Goal: Information Seeking & Learning: Find specific fact

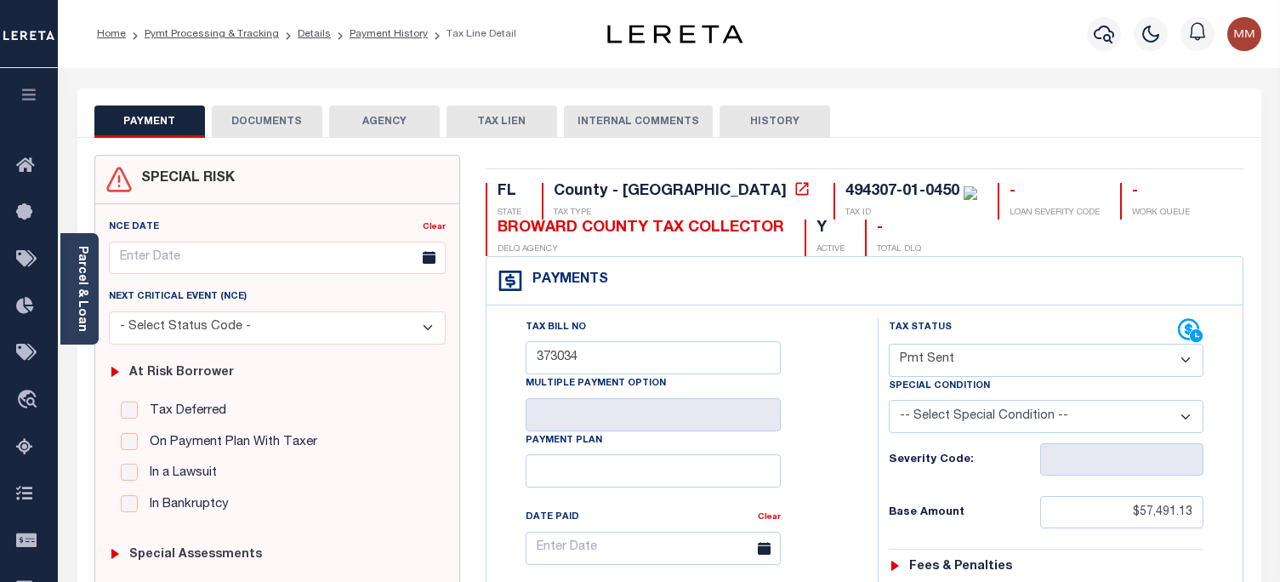
select select "SNT"
click at [1097, 35] on icon "button" at bounding box center [1104, 34] width 20 height 20
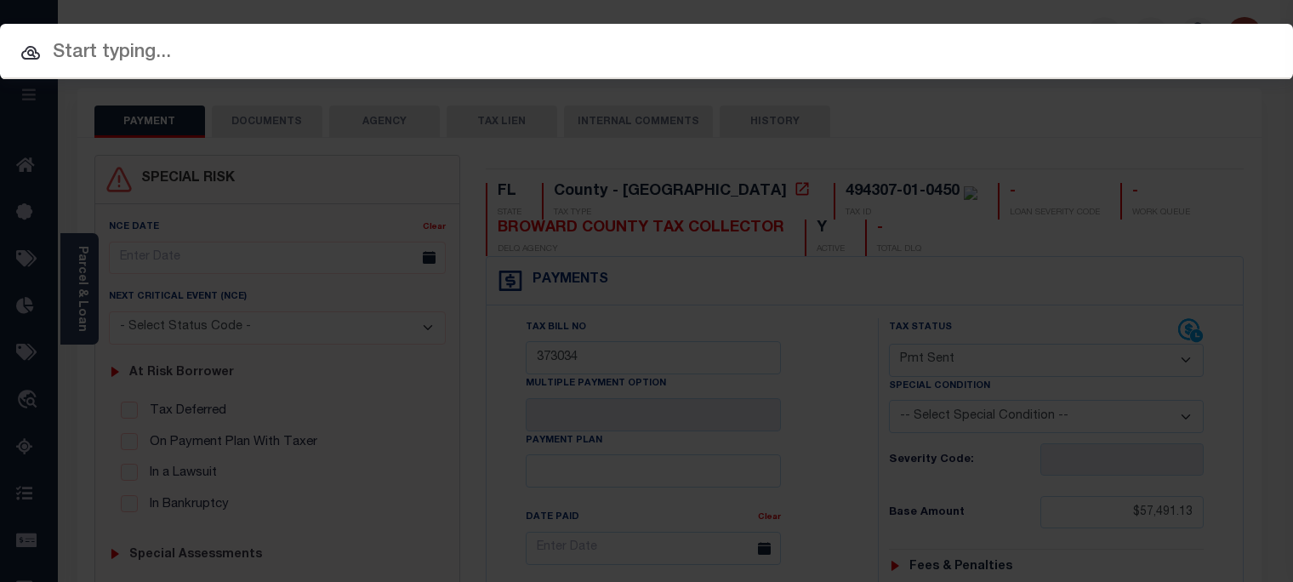
click at [317, 60] on input "text" at bounding box center [646, 53] width 1293 height 30
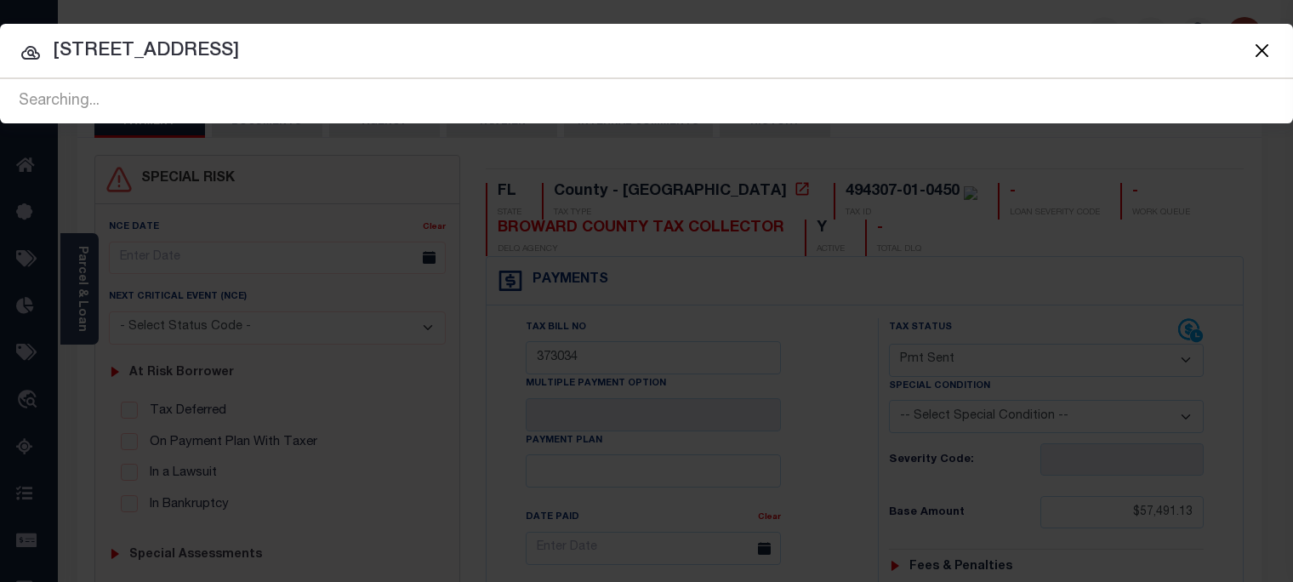
type input "671 ashland ave"
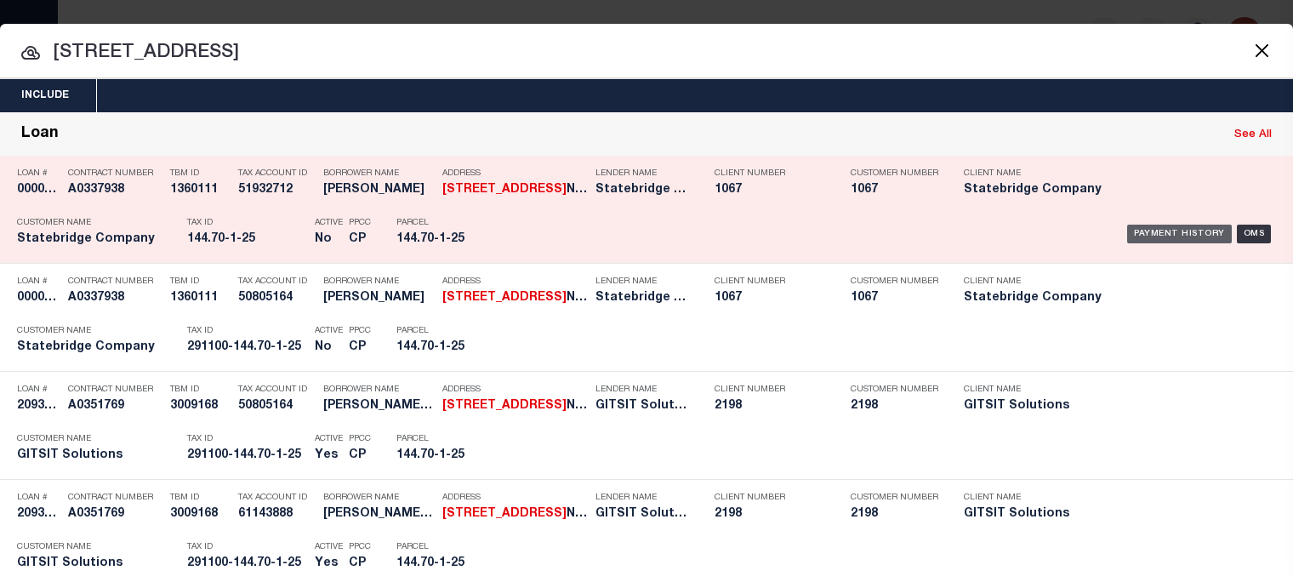
click at [1197, 232] on div "Payment History" at bounding box center [1179, 234] width 105 height 19
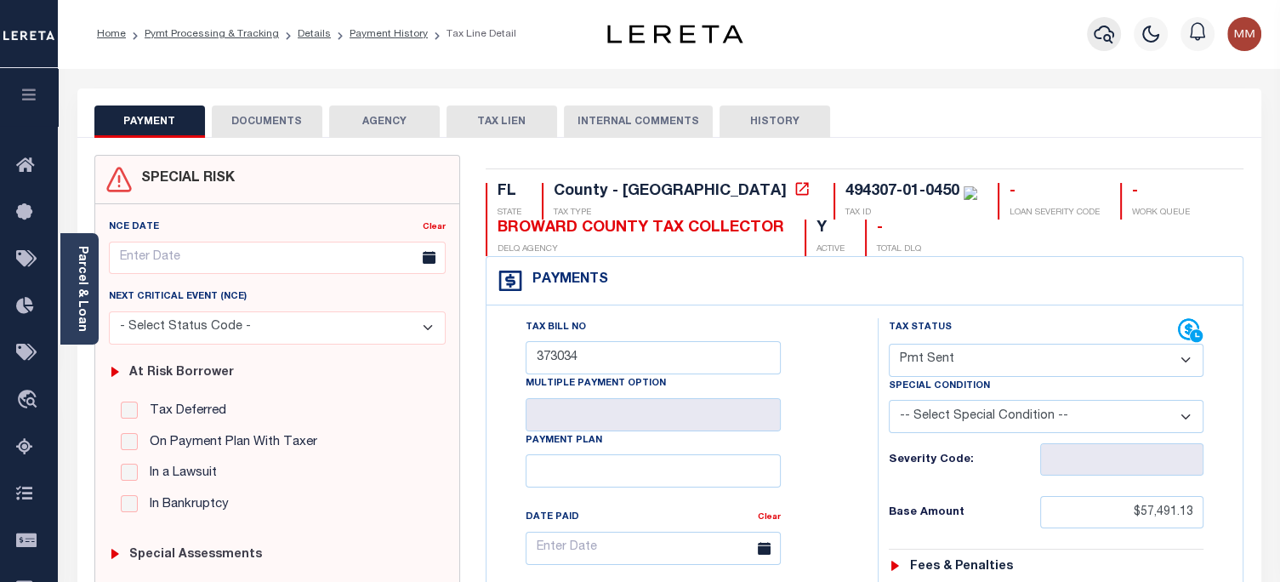
click at [1103, 28] on icon "button" at bounding box center [1104, 34] width 20 height 20
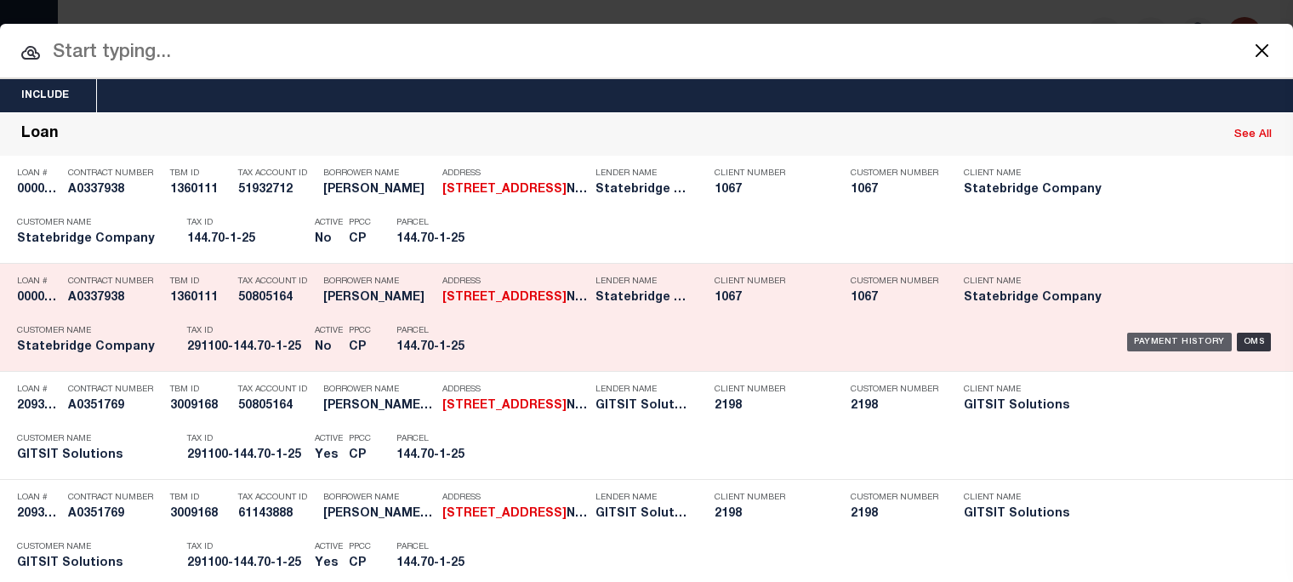
click at [1150, 341] on div "Payment History" at bounding box center [1179, 342] width 105 height 19
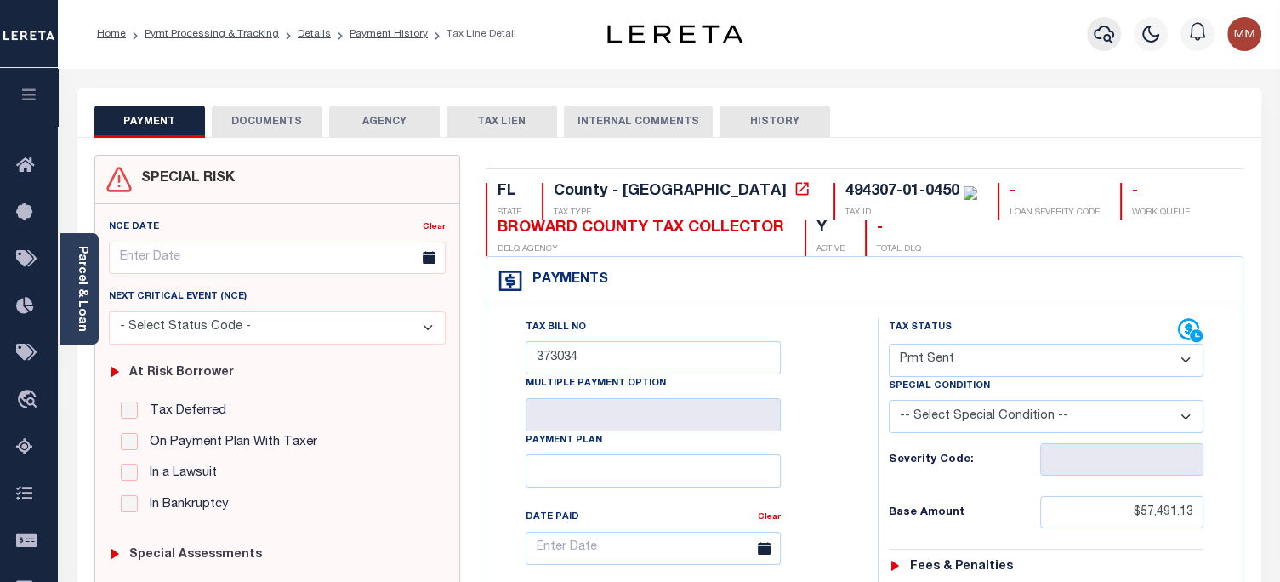
click at [1101, 29] on icon "button" at bounding box center [1104, 34] width 20 height 20
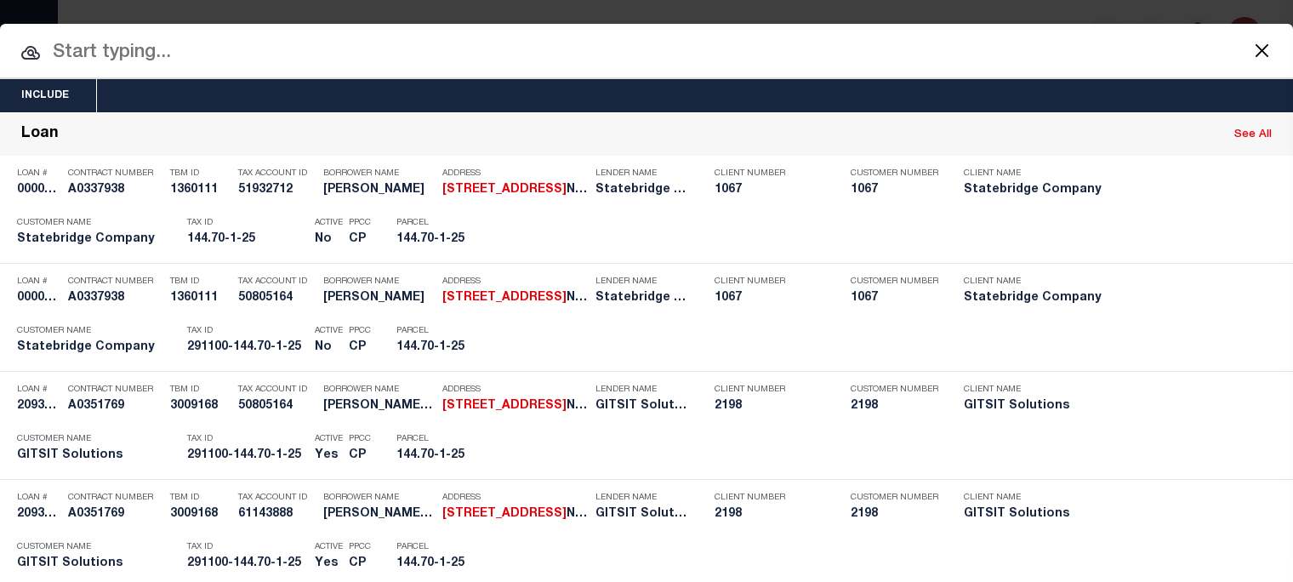
drag, startPoint x: 1148, startPoint y: 449, endPoint x: 1158, endPoint y: 443, distance: 11.8
click at [1153, 445] on div "Payment History" at bounding box center [1179, 450] width 105 height 19
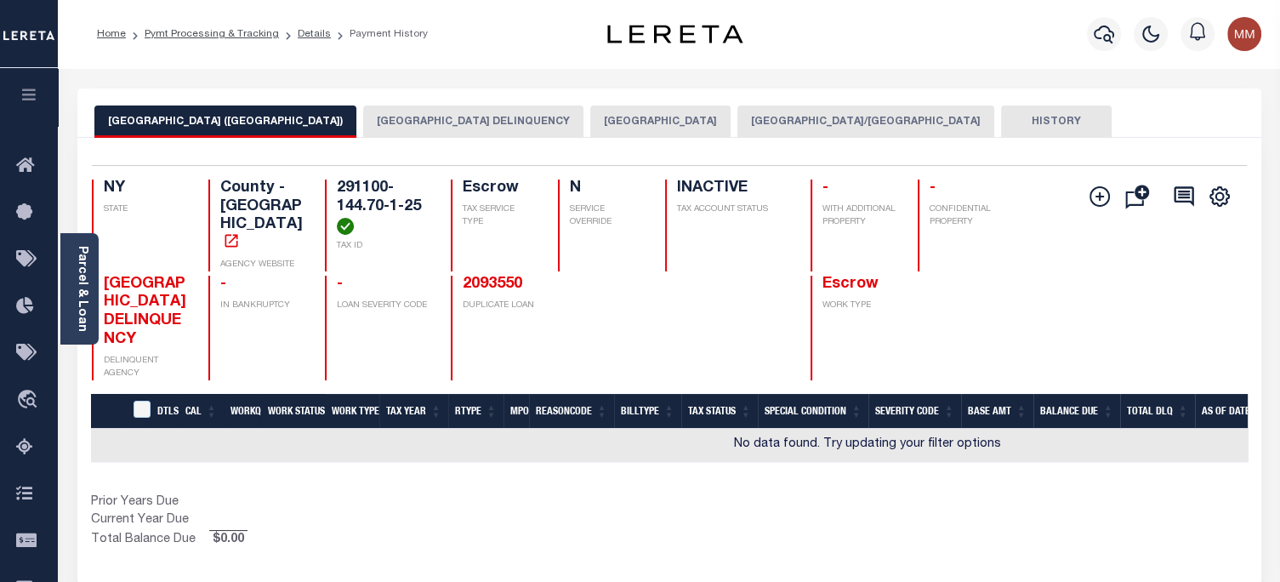
click at [435, 117] on button "[GEOGRAPHIC_DATA] DELINQUENCY" at bounding box center [473, 121] width 220 height 32
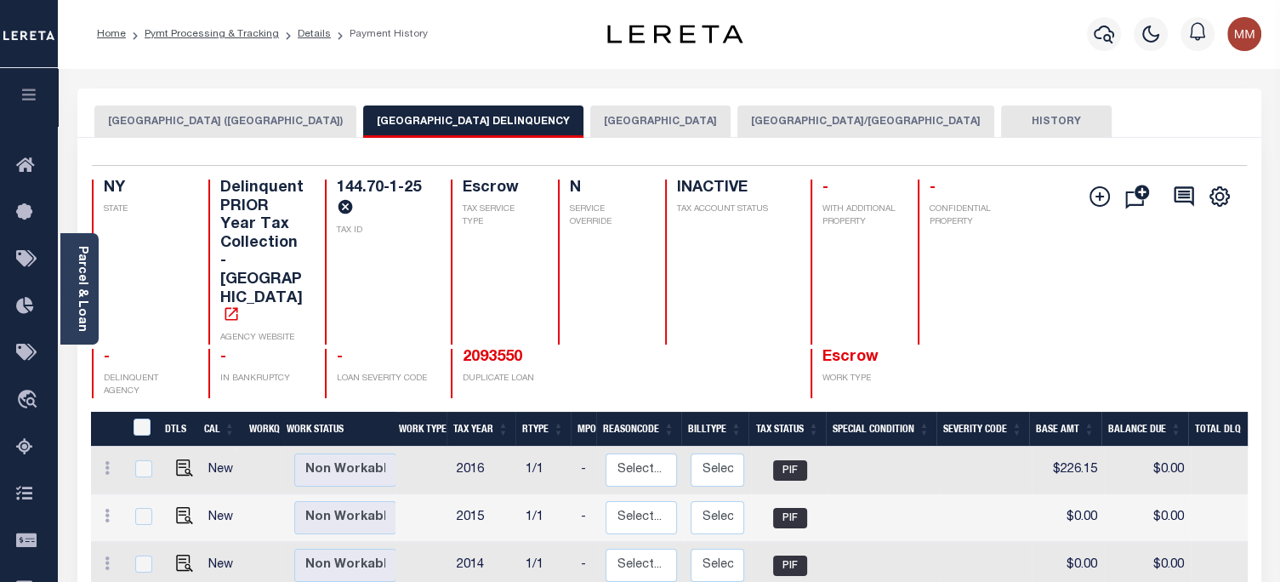
click at [596, 122] on button "[GEOGRAPHIC_DATA]" at bounding box center [660, 121] width 140 height 32
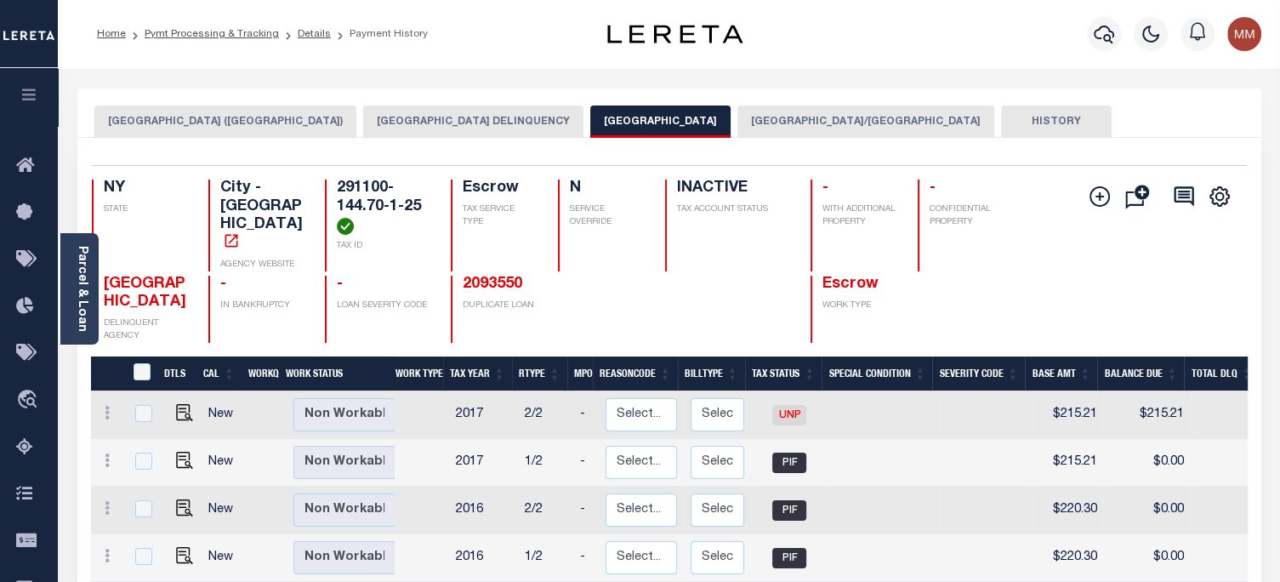
click at [789, 122] on button "[GEOGRAPHIC_DATA]/[GEOGRAPHIC_DATA]" at bounding box center [865, 121] width 257 height 32
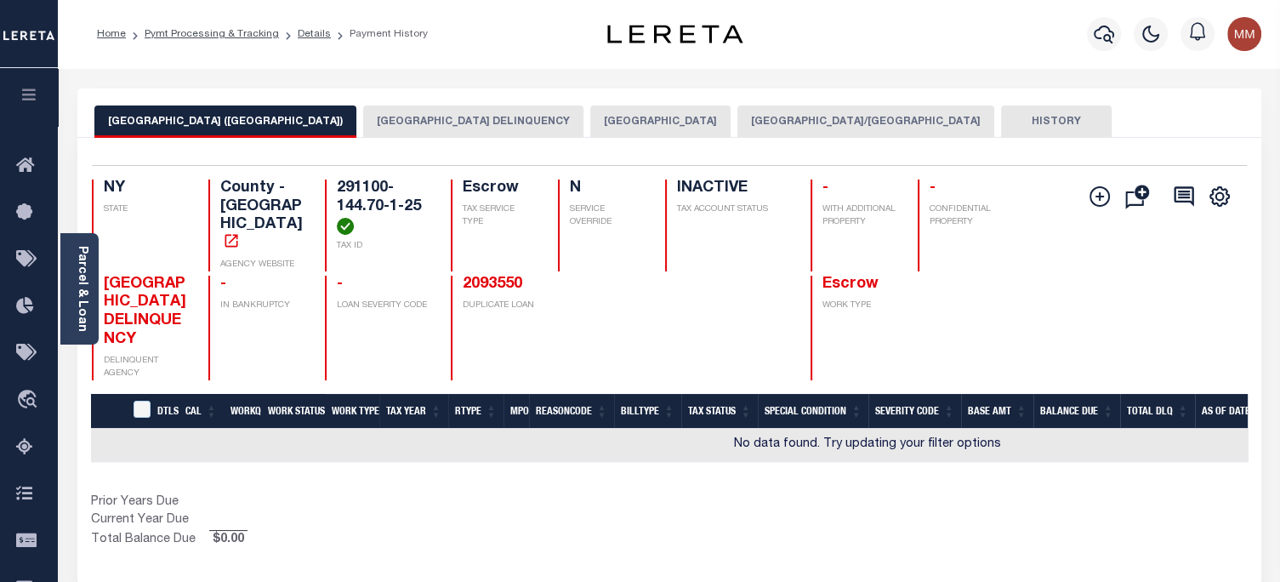
click at [756, 114] on button "[GEOGRAPHIC_DATA]/[GEOGRAPHIC_DATA]" at bounding box center [865, 121] width 257 height 32
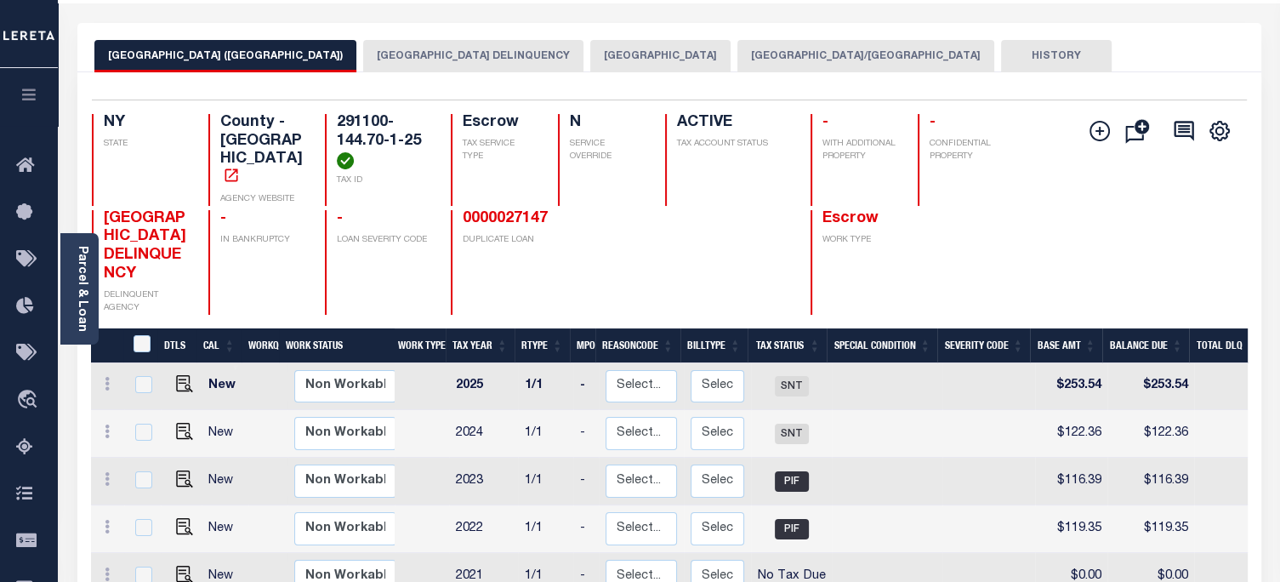
scroll to position [85, 0]
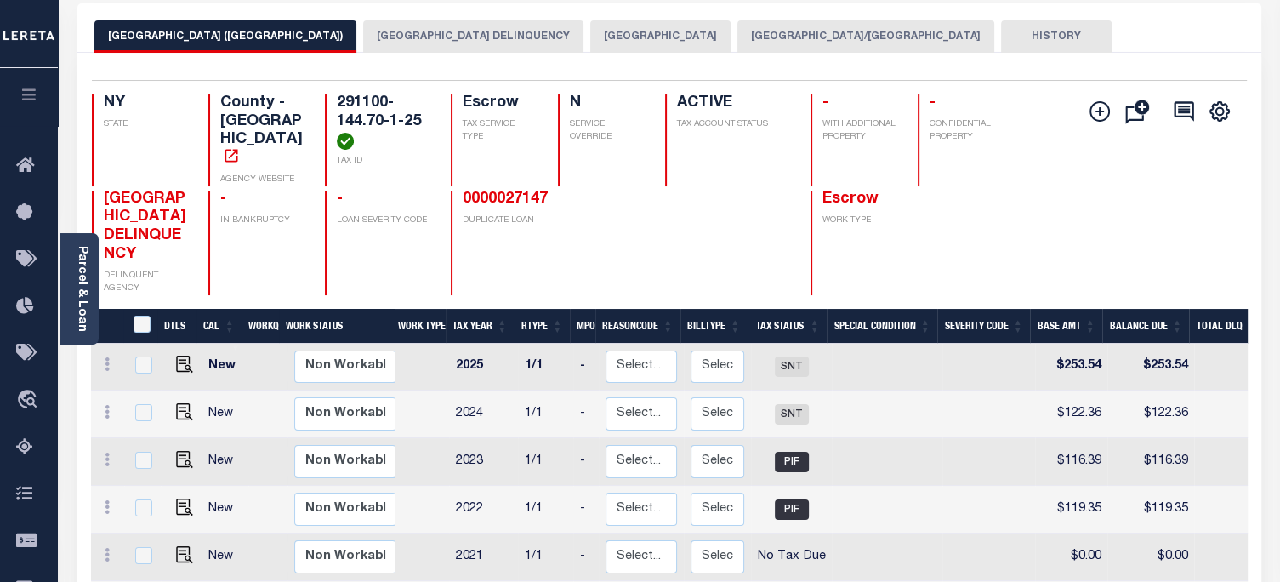
click at [435, 35] on button "[GEOGRAPHIC_DATA] DELINQUENCY" at bounding box center [473, 36] width 220 height 32
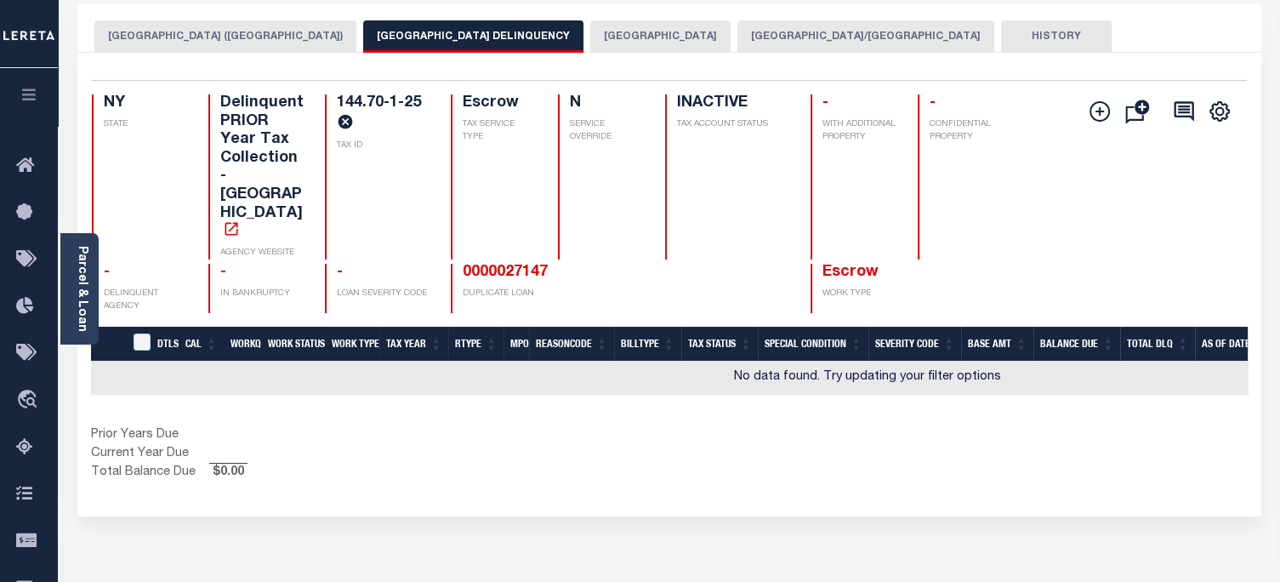
click at [605, 42] on button "[GEOGRAPHIC_DATA]" at bounding box center [660, 36] width 140 height 32
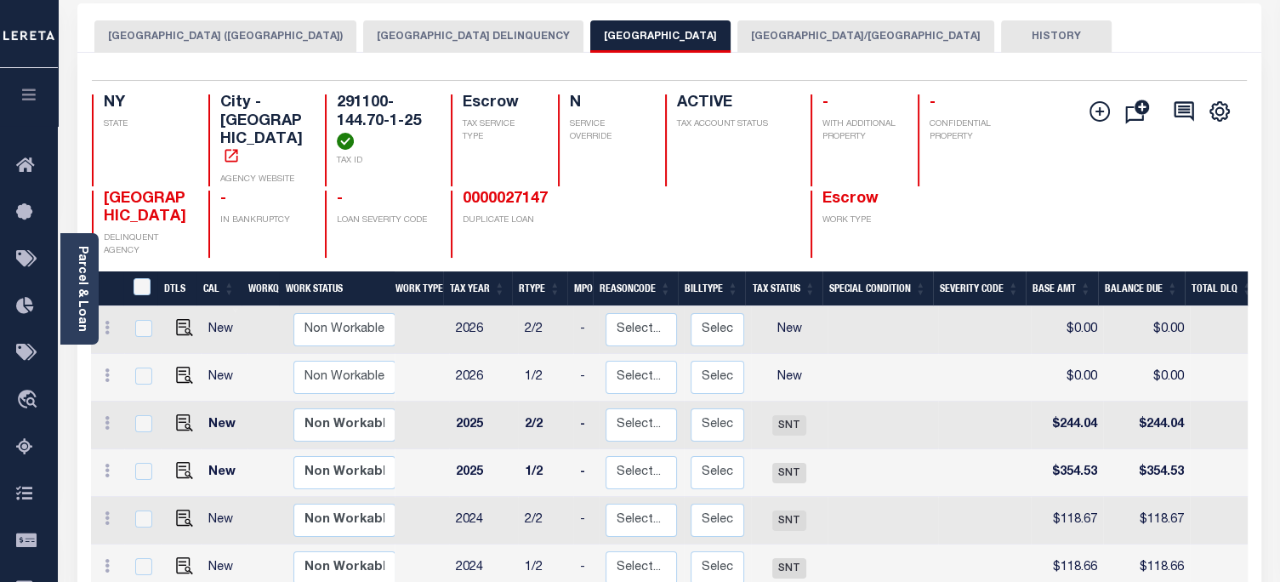
click at [807, 31] on button "[GEOGRAPHIC_DATA]/[GEOGRAPHIC_DATA]" at bounding box center [865, 36] width 257 height 32
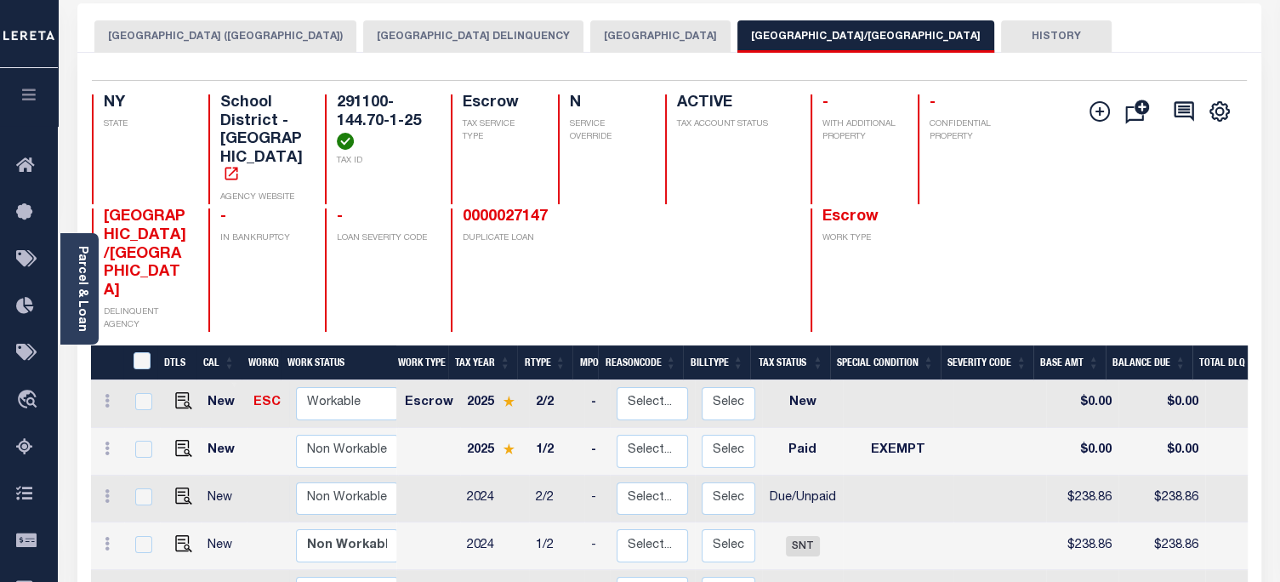
click at [1001, 37] on button "HISTORY" at bounding box center [1056, 36] width 111 height 32
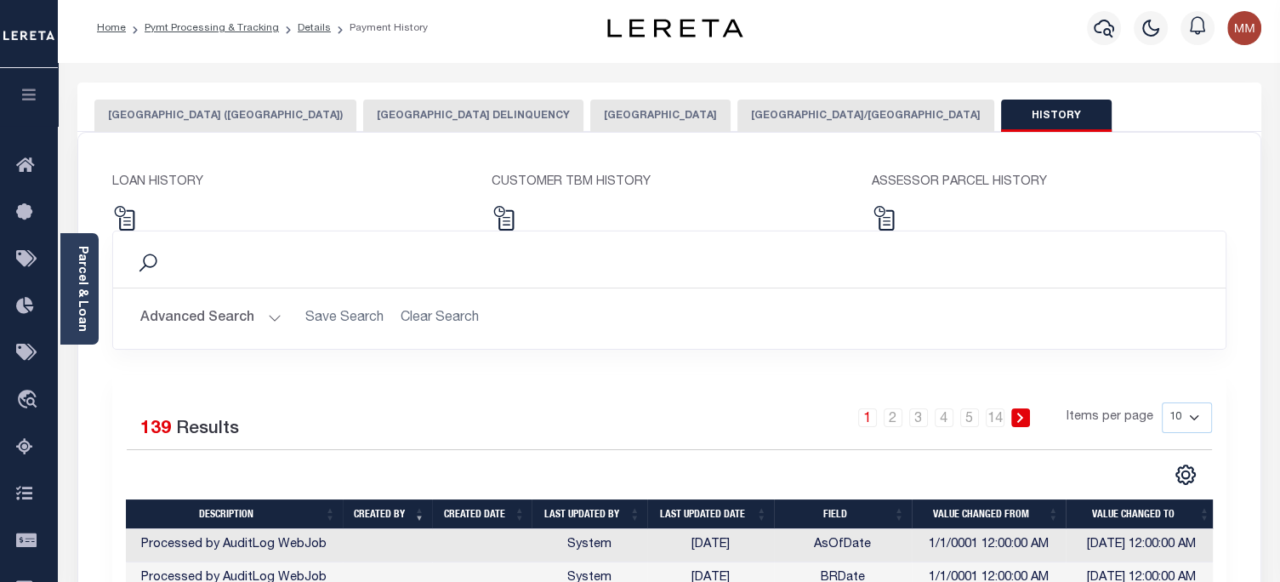
scroll to position [0, 0]
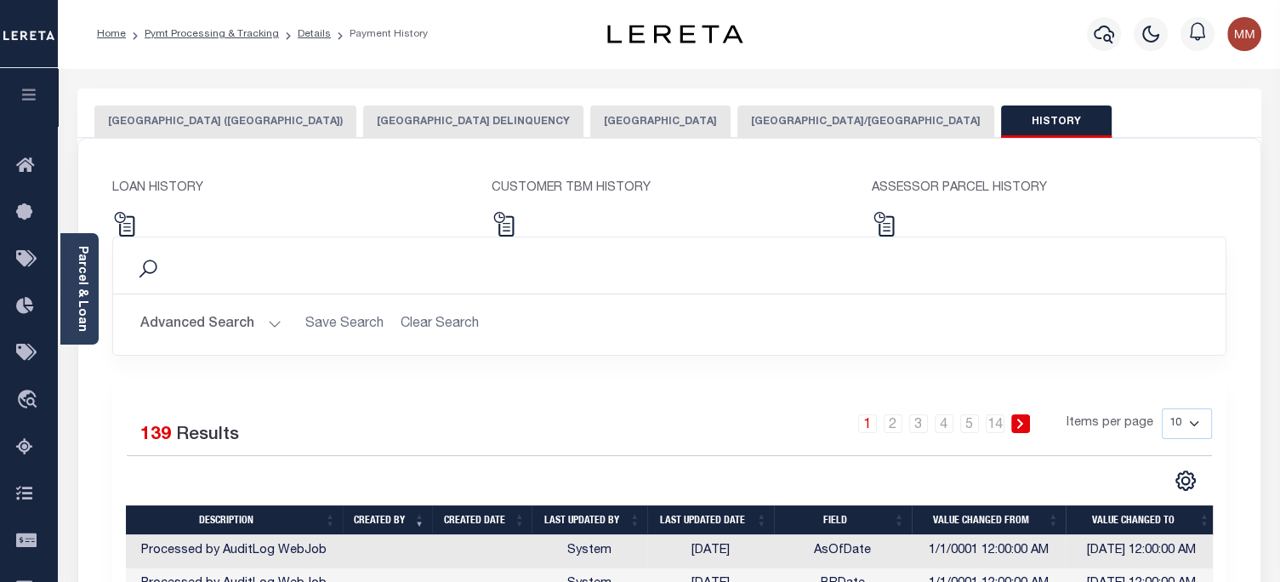
click at [612, 128] on button "[GEOGRAPHIC_DATA]" at bounding box center [660, 121] width 140 height 32
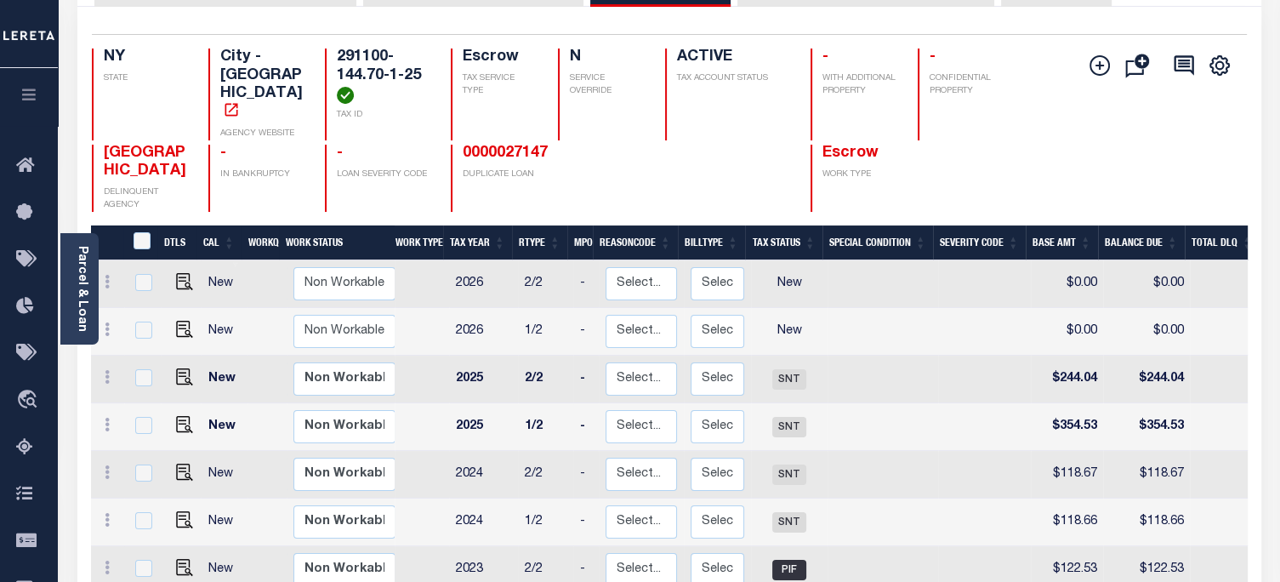
scroll to position [85, 0]
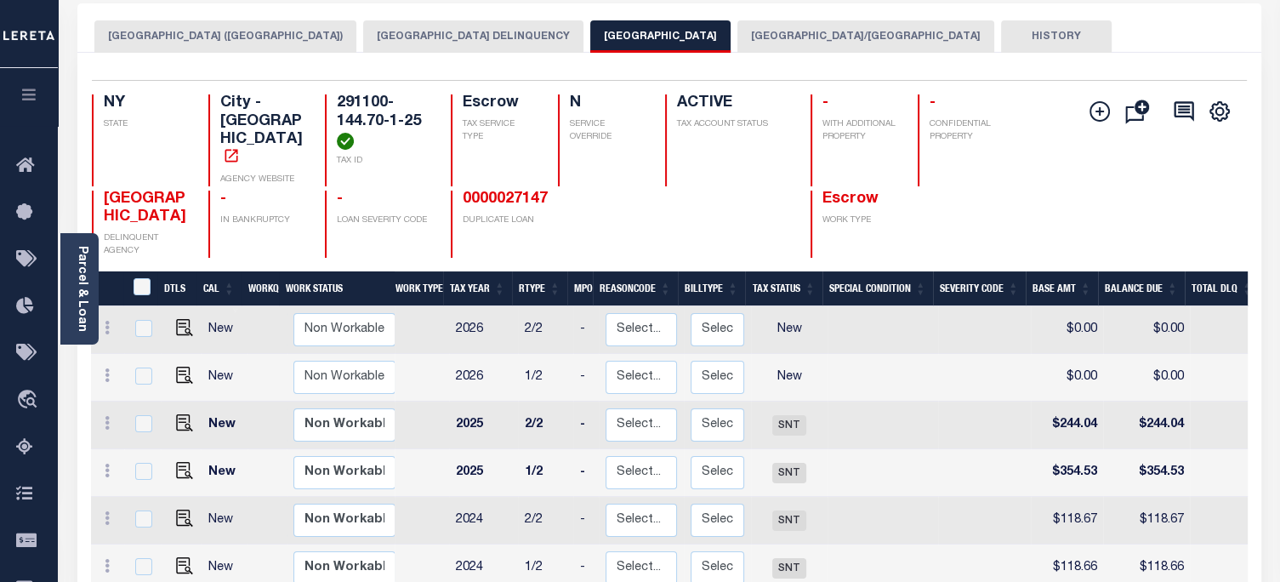
click at [230, 40] on button "NIAGARA FALLS CITY (NIAGARA COUNTY)" at bounding box center [225, 36] width 262 height 32
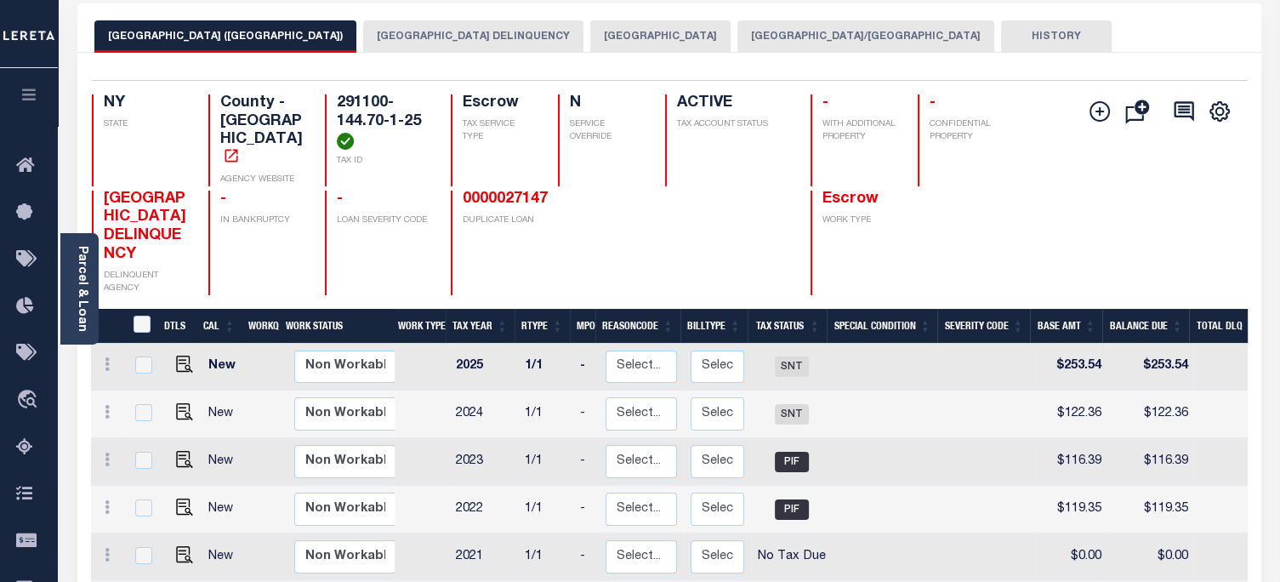
click at [601, 35] on button "NIAGARA FALLS CITY" at bounding box center [660, 36] width 140 height 32
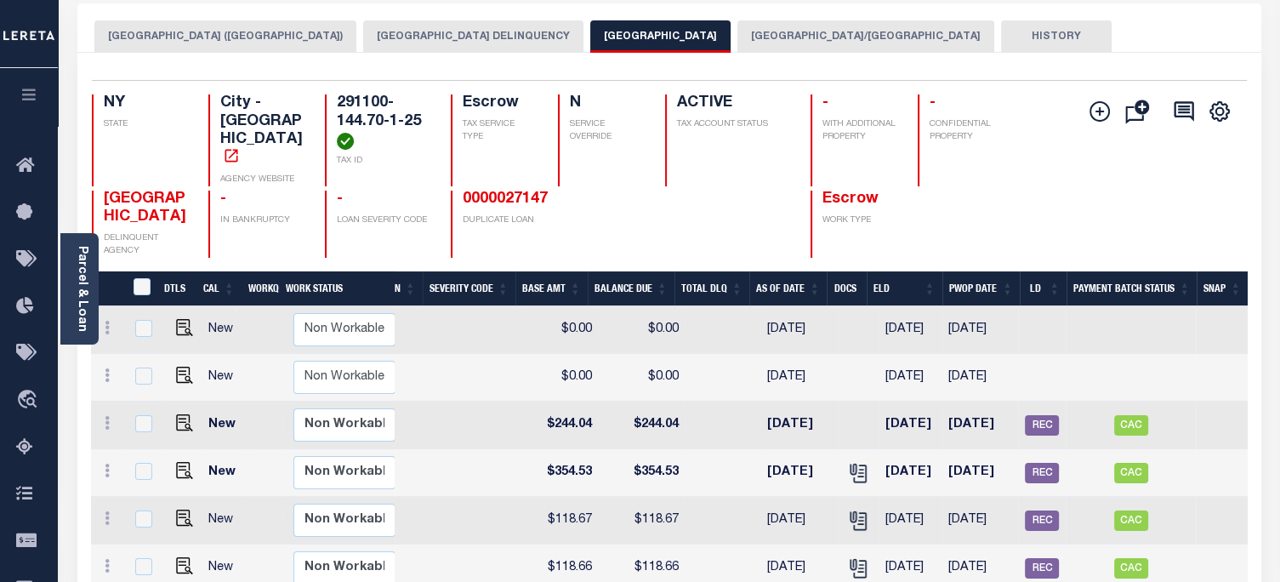
click at [77, 279] on link "Parcel & Loan" at bounding box center [82, 289] width 12 height 86
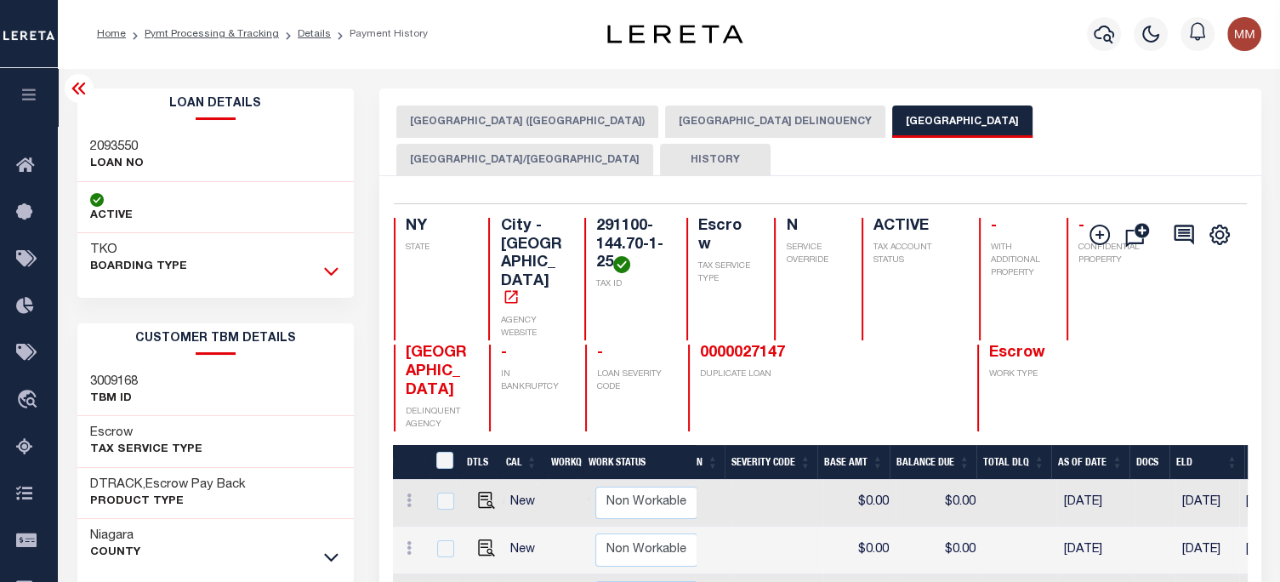
drag, startPoint x: 333, startPoint y: 266, endPoint x: 5, endPoint y: 196, distance: 335.6
click at [333, 265] on icon at bounding box center [331, 271] width 14 height 18
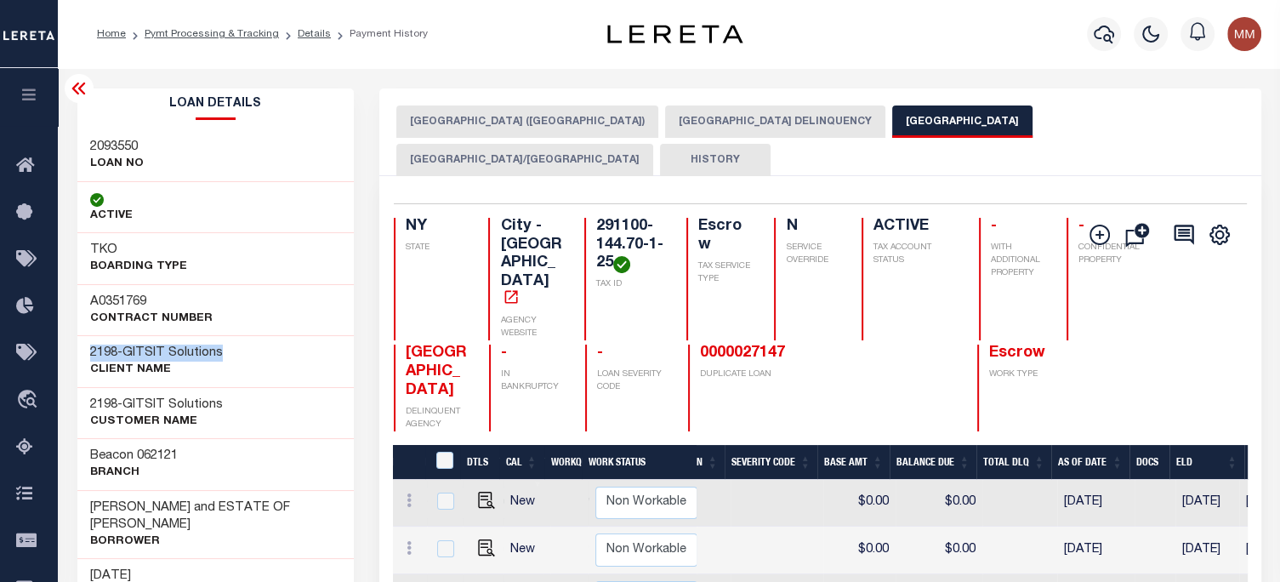
drag, startPoint x: 78, startPoint y: 350, endPoint x: 259, endPoint y: 351, distance: 181.1
click at [259, 351] on div "2198 - GITSIT Solutions CLIENT Name" at bounding box center [215, 361] width 277 height 52
copy h3 "2198 - GITSIT Solutions"
drag, startPoint x: 88, startPoint y: 145, endPoint x: 92, endPoint y: 168, distance: 22.4
click at [184, 156] on div "2093550 LOAN NO" at bounding box center [215, 156] width 277 height 52
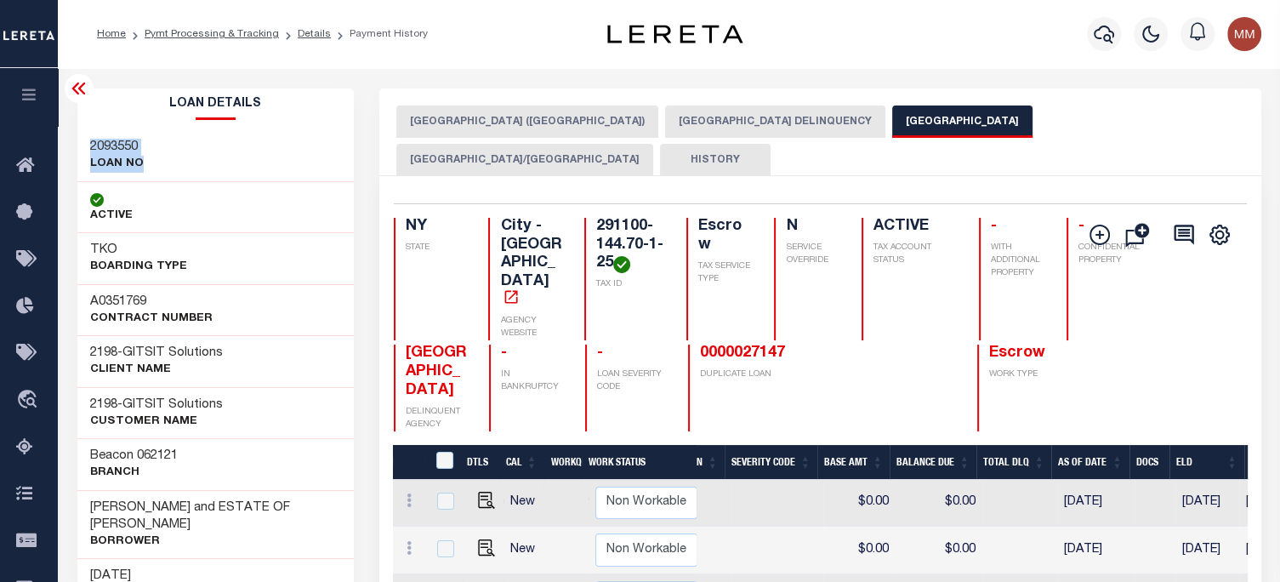
copy div "2093550 LOAN NO"
drag, startPoint x: 585, startPoint y: 226, endPoint x: 678, endPoint y: 273, distance: 103.8
click at [678, 273] on div "NY STATE City - NY AGENCY WEBSITE 291100-144.70-1-25 TAX ID Escrow TAX SERVICE …" at bounding box center [769, 279] width 751 height 122
copy div "291100-144.70-1-25 TAX ID Escrow TAX"
click at [774, 263] on div "N SERVICE OVERRIDE" at bounding box center [807, 279] width 67 height 122
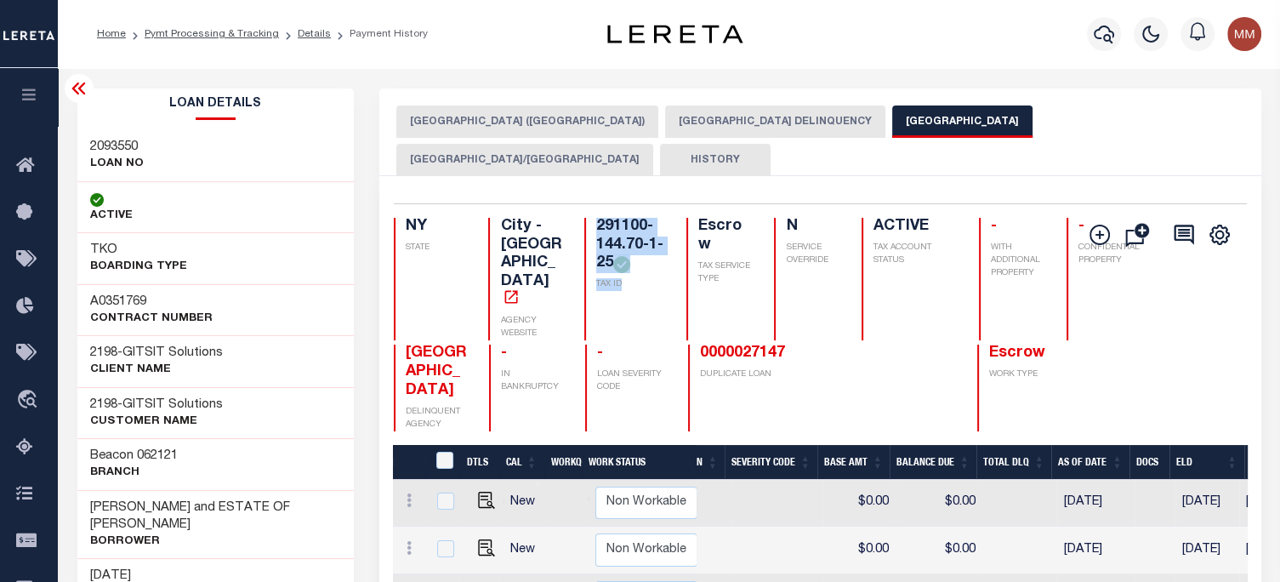
drag, startPoint x: 584, startPoint y: 219, endPoint x: 630, endPoint y: 292, distance: 85.6
click at [630, 292] on div "291100-144.70-1-25 TAX ID" at bounding box center [625, 279] width 82 height 122
copy div "291100-144.70-1-25 TAX ID"
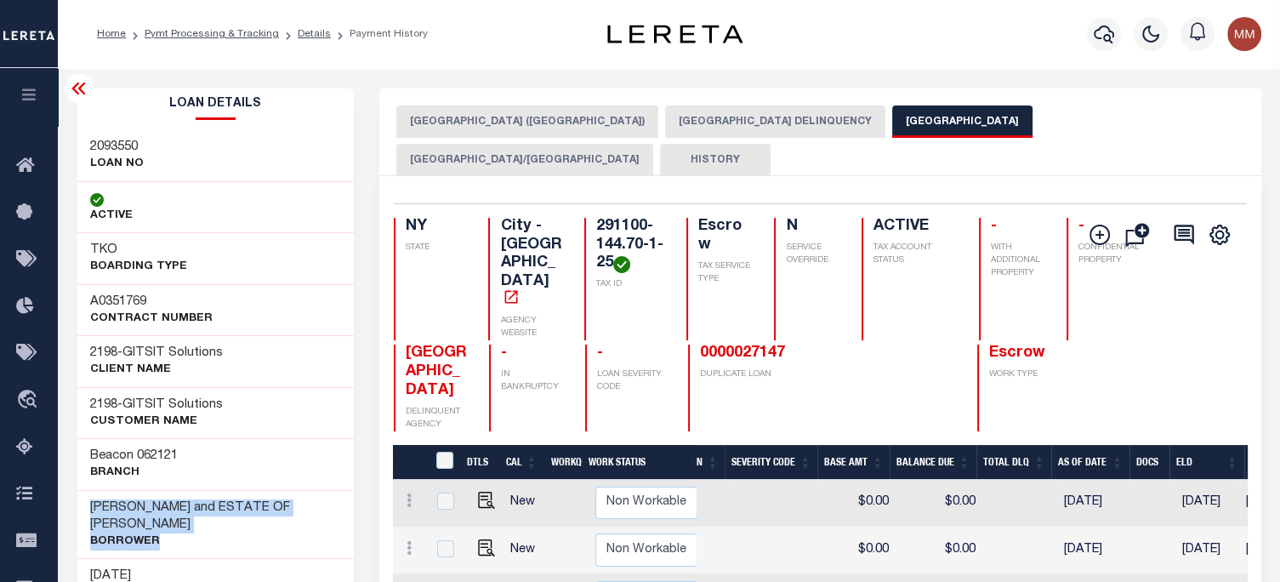
drag, startPoint x: 92, startPoint y: 497, endPoint x: 253, endPoint y: 531, distance: 164.9
click at [255, 533] on div "LORRAINE SPENCER and ESTATE OF PERVI SPENCER Borrower" at bounding box center [216, 524] width 252 height 51
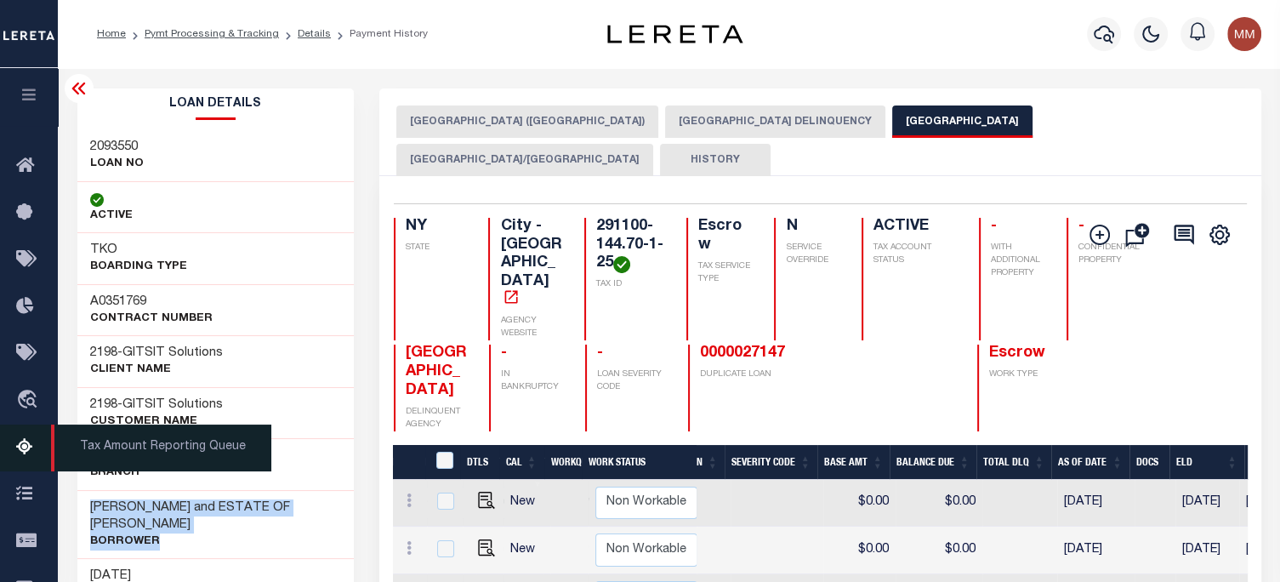
copy div "LORRAINE SPENCER and ESTATE OF PERVI SPENCER Borrower"
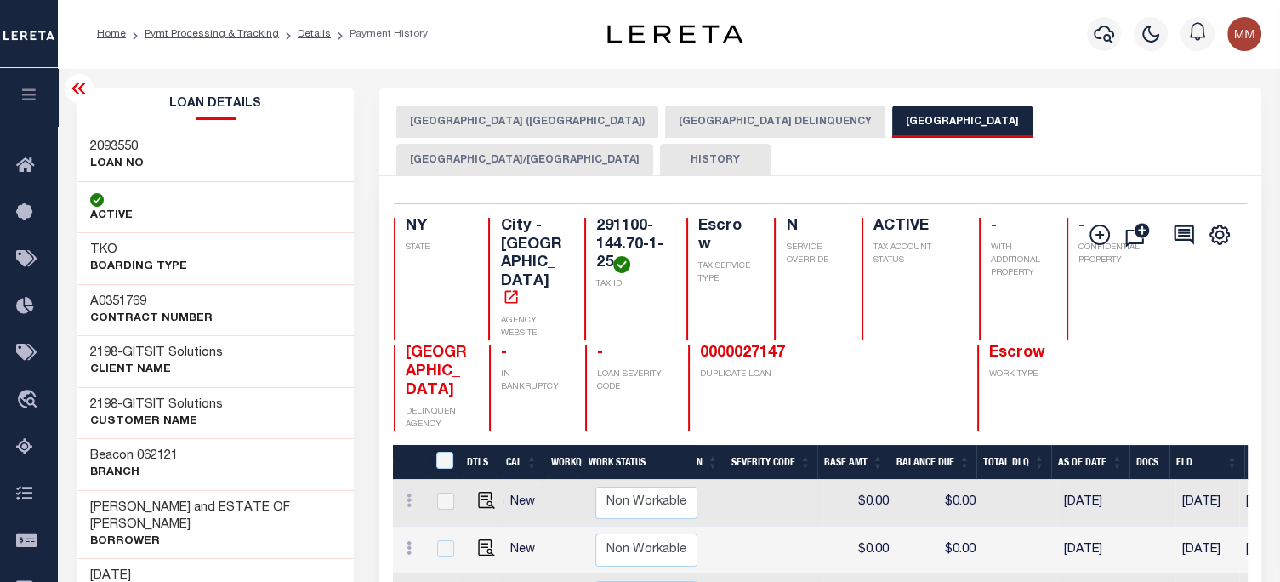
click at [225, 211] on div "ACTIVE" at bounding box center [215, 208] width 277 height 52
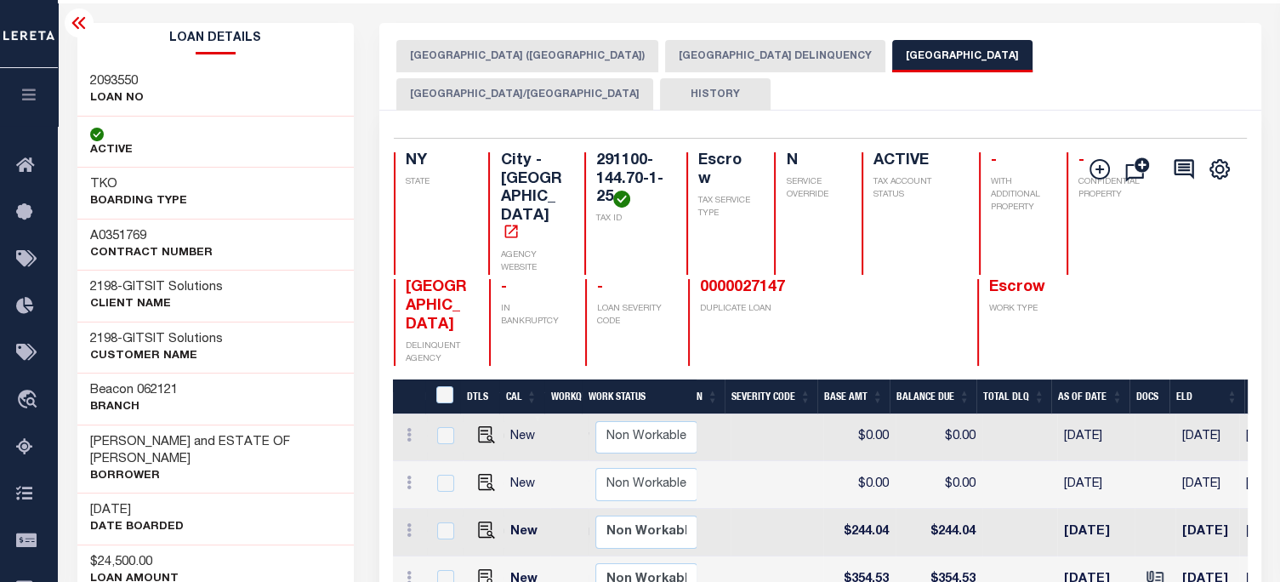
scroll to position [85, 0]
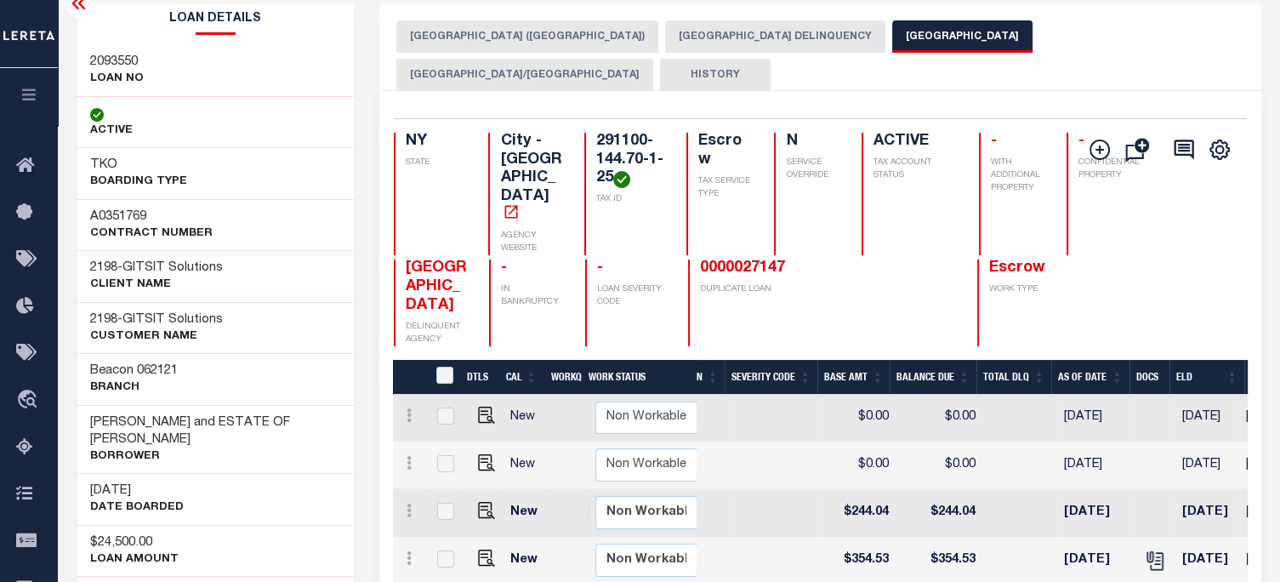
click at [550, 38] on button "NIAGARA FALLS CITY (NIAGARA COUNTY)" at bounding box center [527, 36] width 262 height 32
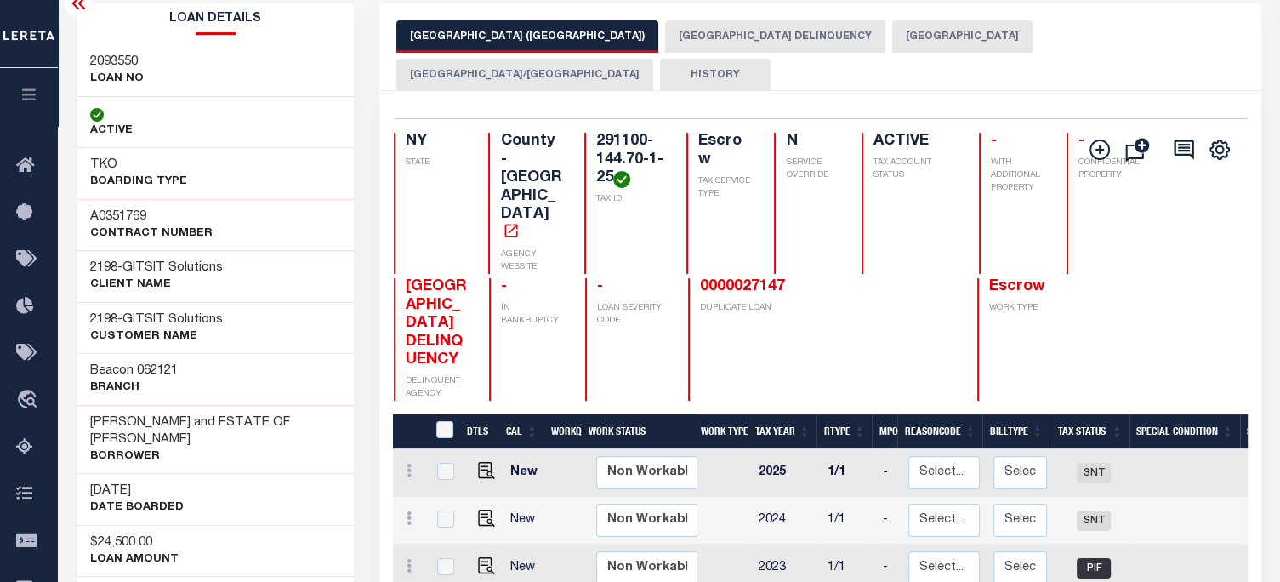
click at [653, 59] on button "NIAGARA FALLS CSD/NIAGARA FALLS CITY" at bounding box center [524, 75] width 257 height 32
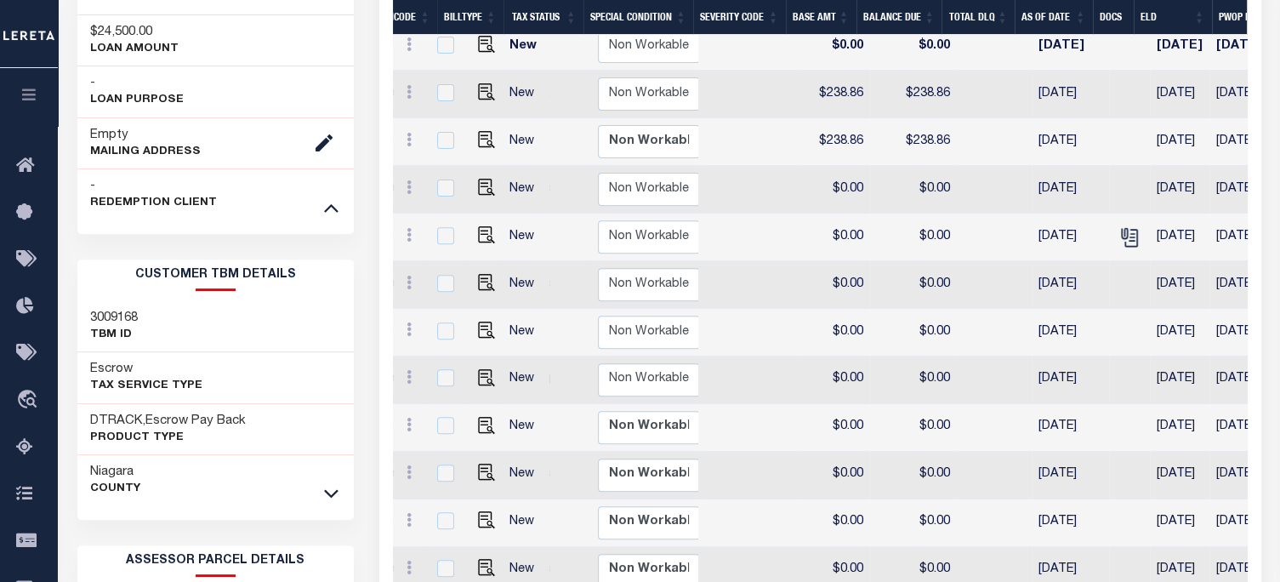
scroll to position [0, 583]
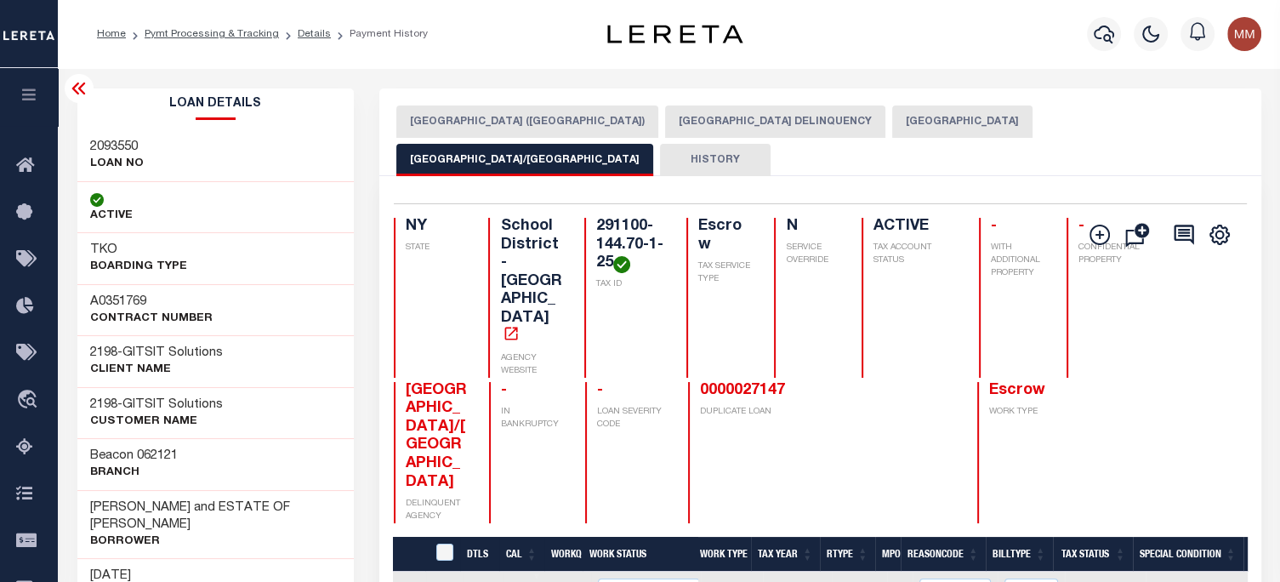
click at [502, 121] on button "NIAGARA FALLS CITY (NIAGARA COUNTY)" at bounding box center [527, 121] width 262 height 32
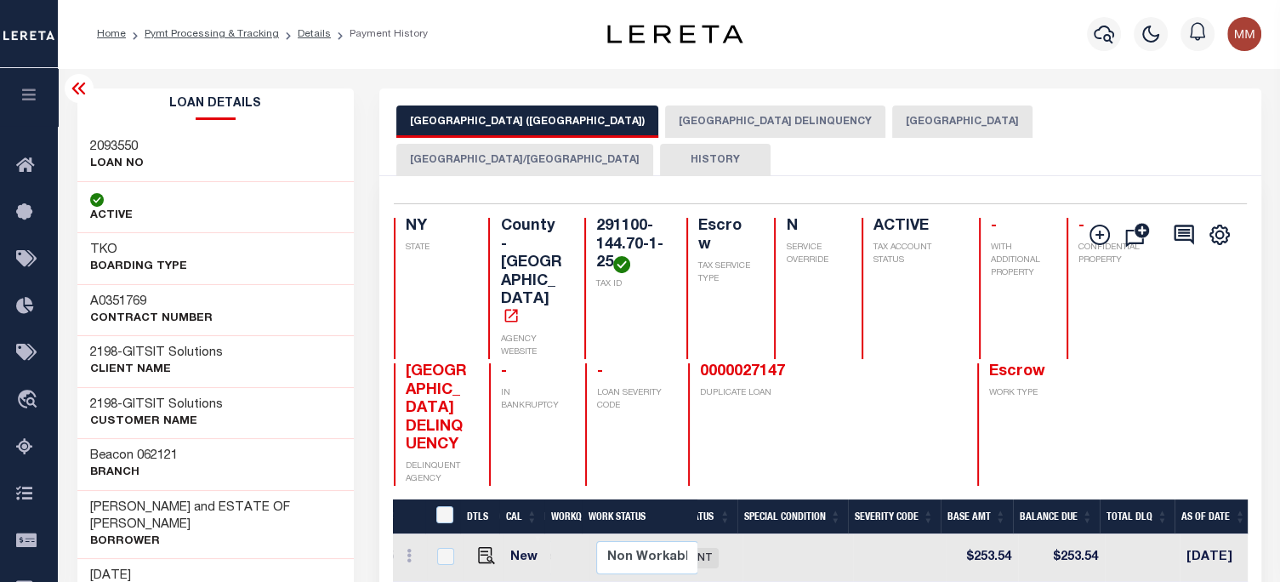
click at [242, 202] on div "ACTIVE" at bounding box center [215, 208] width 277 height 52
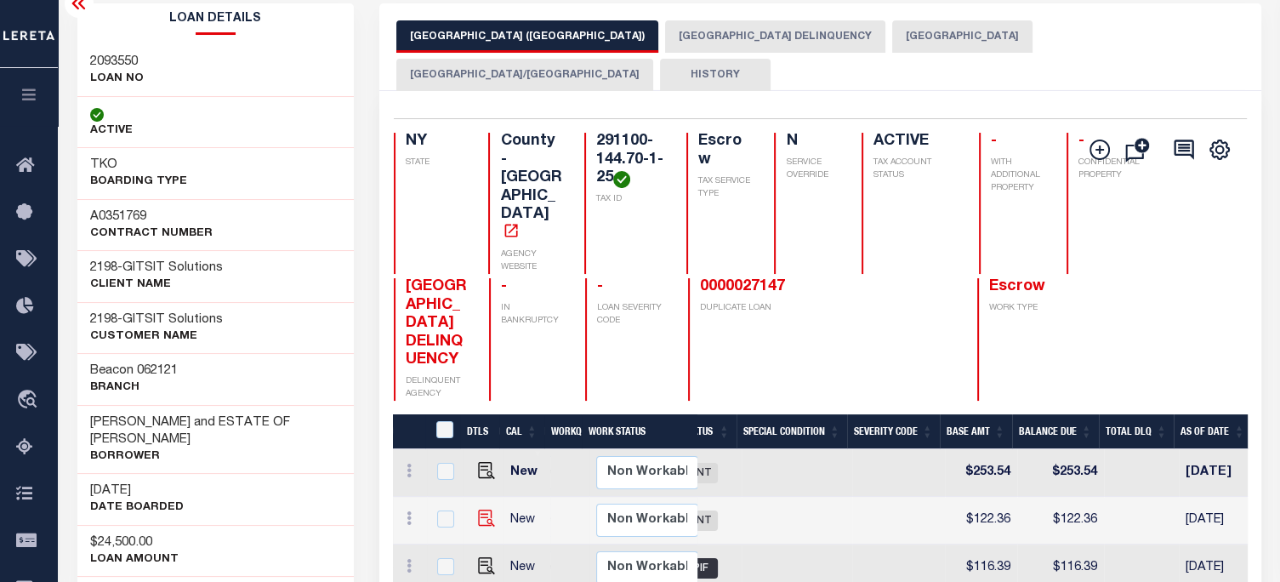
scroll to position [1, 0]
click at [483, 461] on img "" at bounding box center [486, 469] width 17 height 17
checkbox input "true"
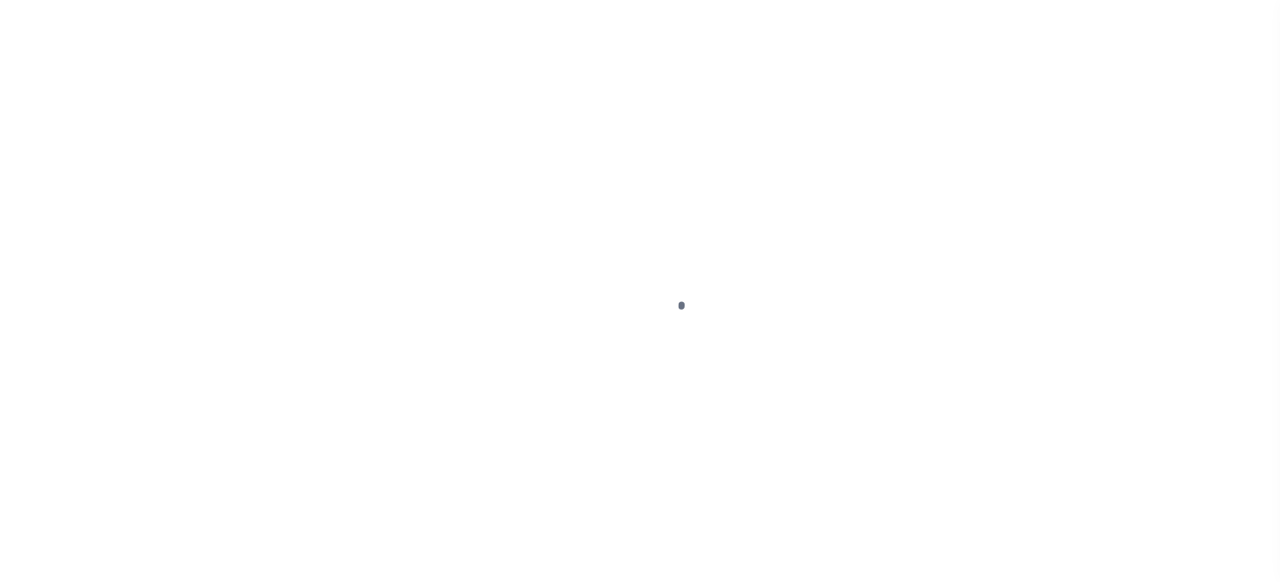
select select "SNT"
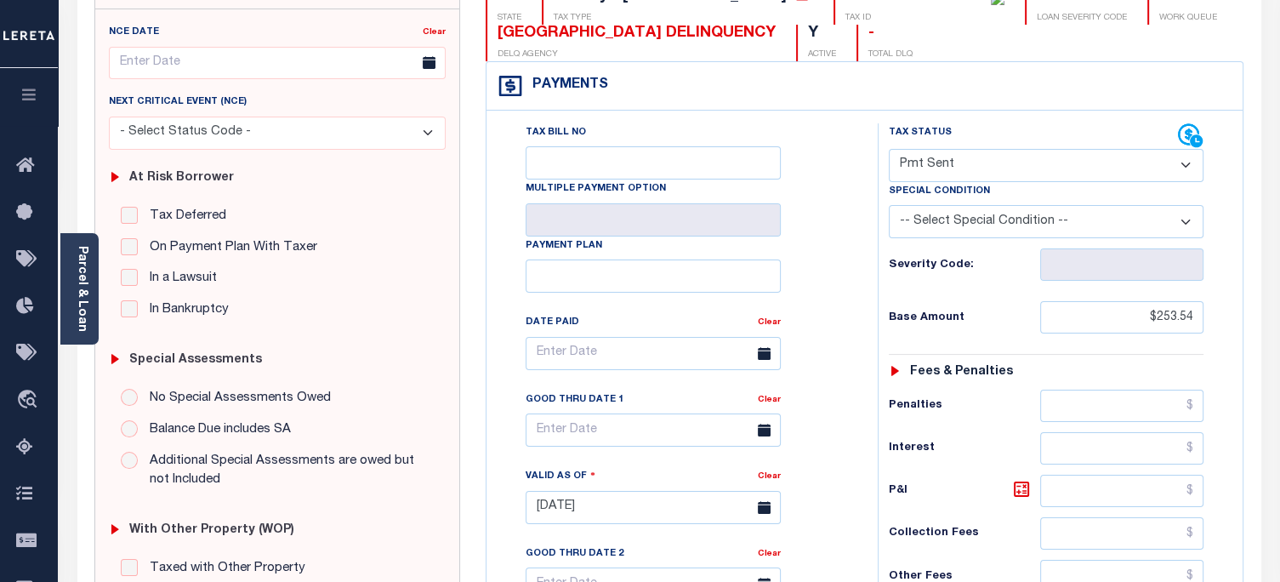
scroll to position [190, 0]
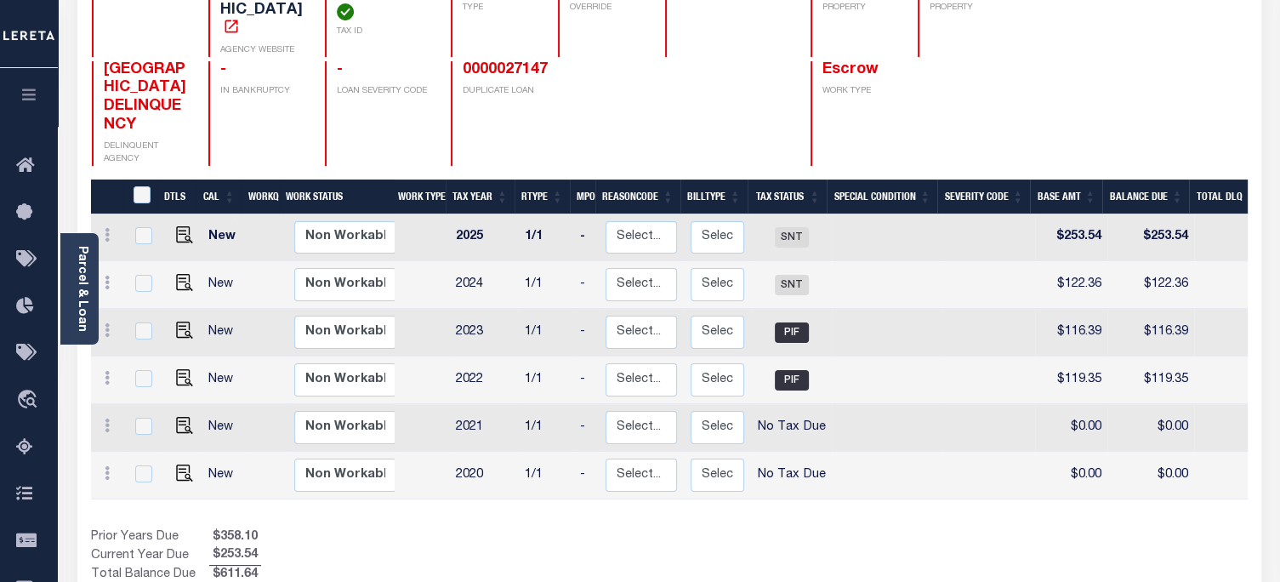
scroll to position [255, 0]
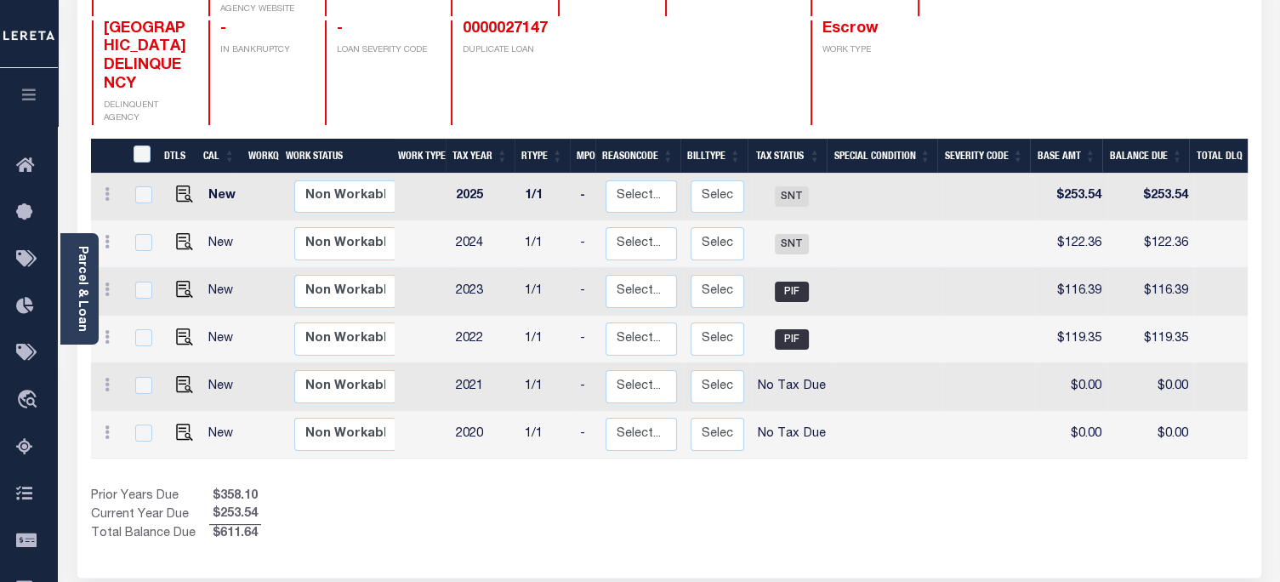
drag, startPoint x: 560, startPoint y: 450, endPoint x: 878, endPoint y: 444, distance: 318.1
click at [878, 444] on div "DTLS CAL WorkQ Work Status Work Type Tax Year RType MPO ReasonCode BillType Tax…" at bounding box center [669, 316] width 1157 height 286
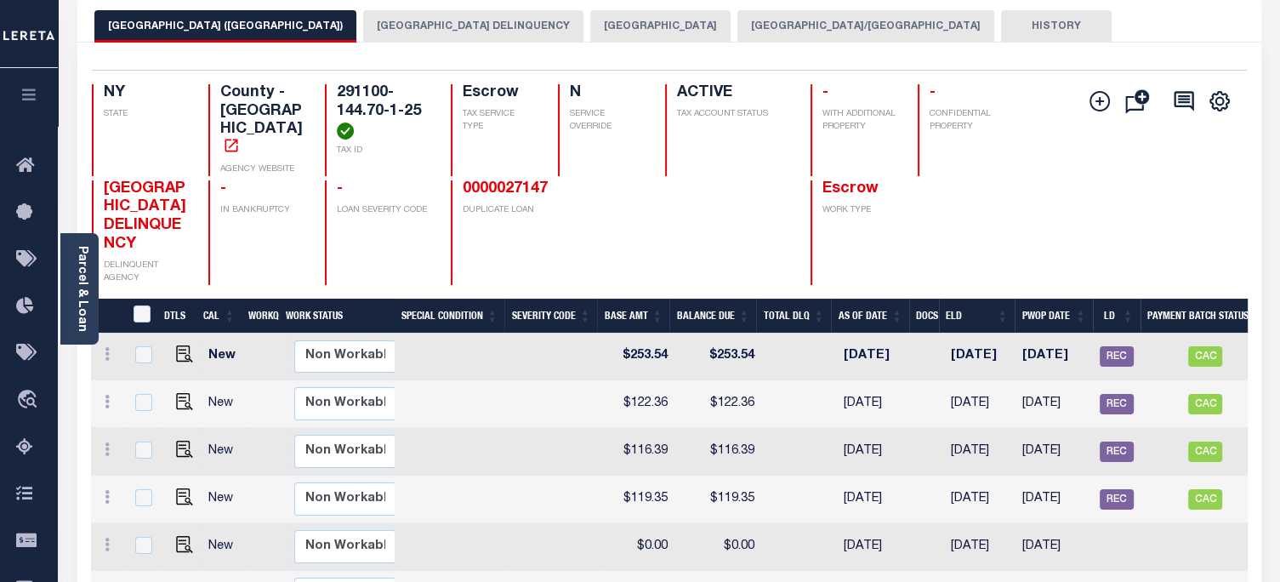
scroll to position [85, 0]
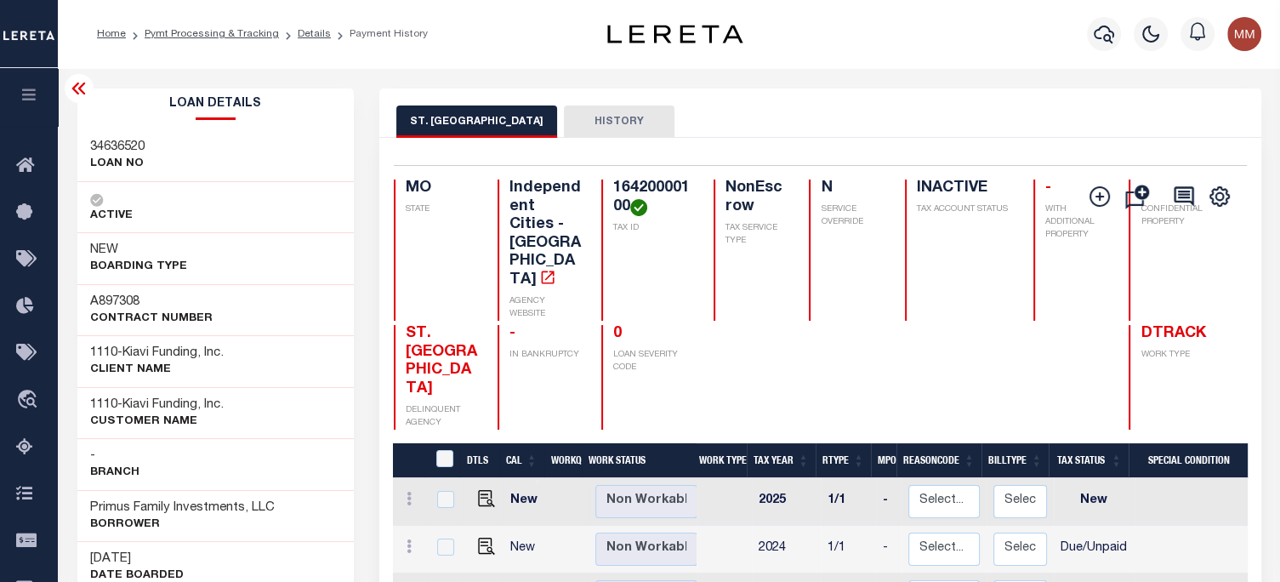
scroll to position [0, 393]
